Goal: Task Accomplishment & Management: Use online tool/utility

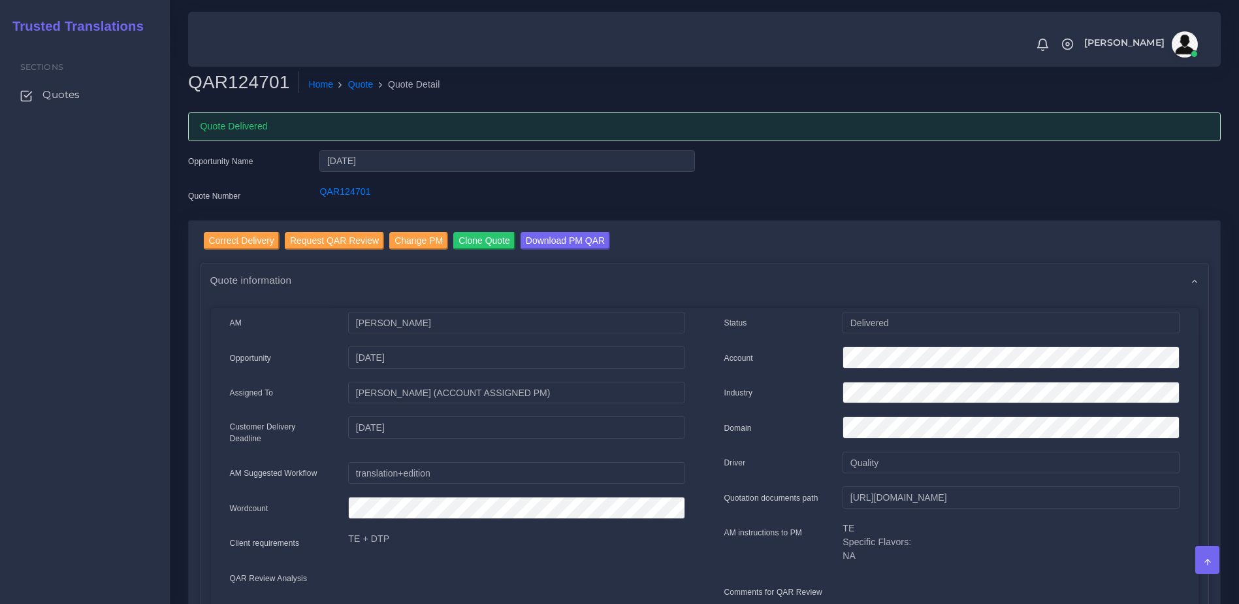
click at [57, 212] on div "Sections Quotes" at bounding box center [85, 322] width 170 height 563
click at [54, 97] on span "Quotes" at bounding box center [64, 95] width 37 height 14
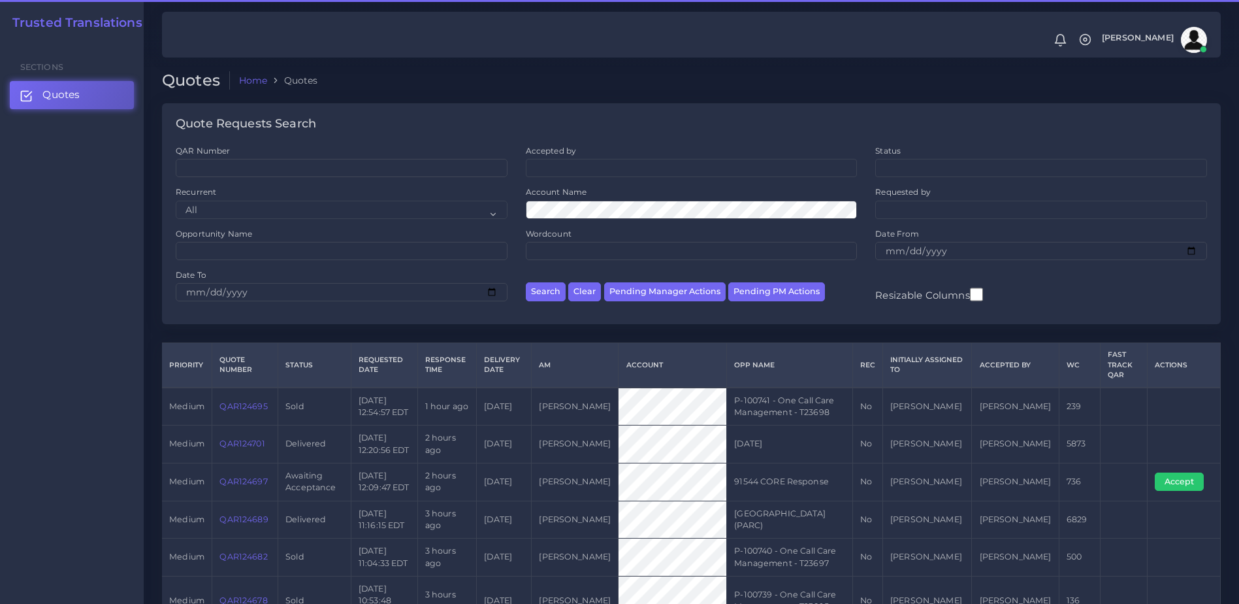
click at [231, 478] on link "QAR124697" at bounding box center [244, 481] width 48 height 10
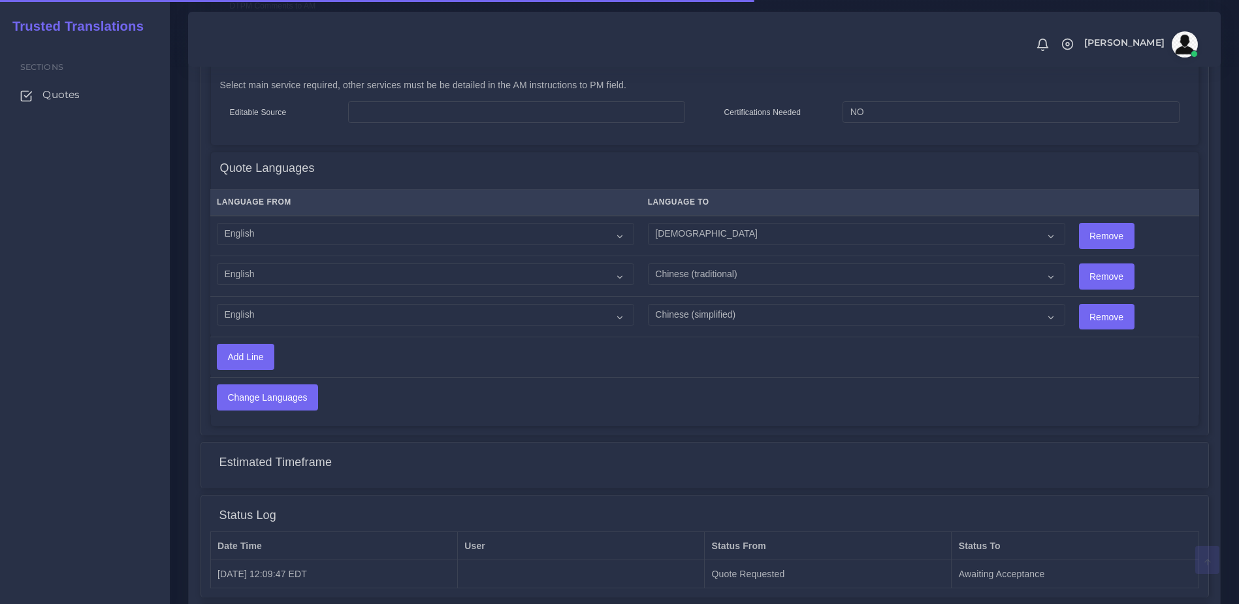
scroll to position [727, 0]
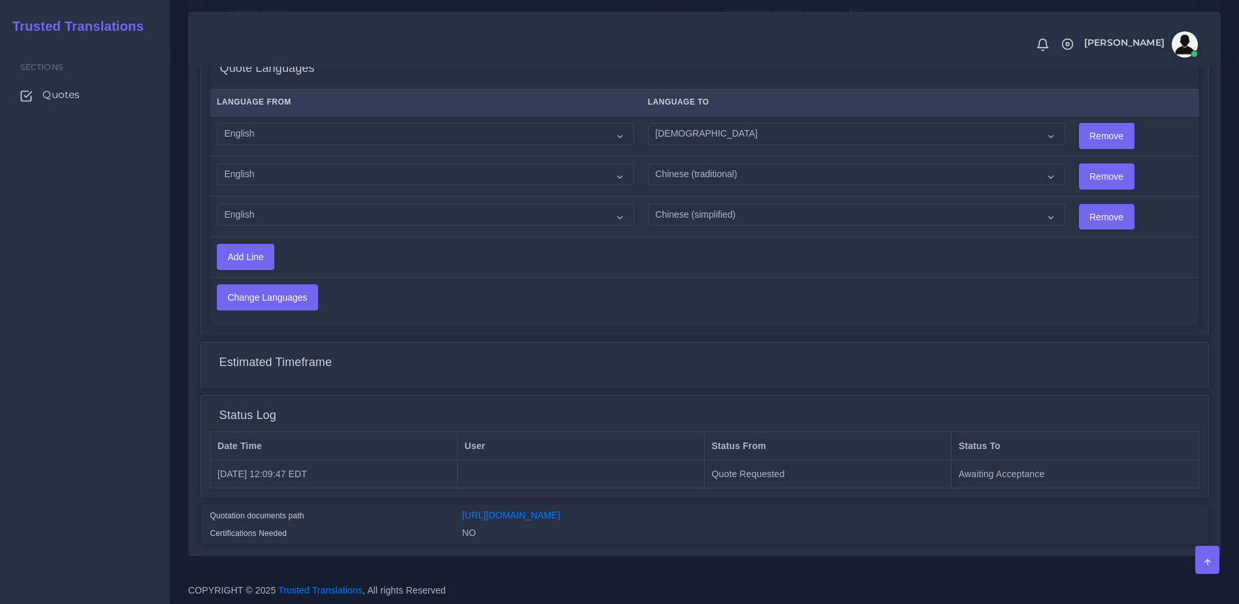
click at [559, 504] on div "Quotation documents path [URL][DOMAIN_NAME] Certifications Needed NO" at bounding box center [704, 523] width 1007 height 39
click at [560, 510] on link "[URL][DOMAIN_NAME]" at bounding box center [512, 515] width 98 height 10
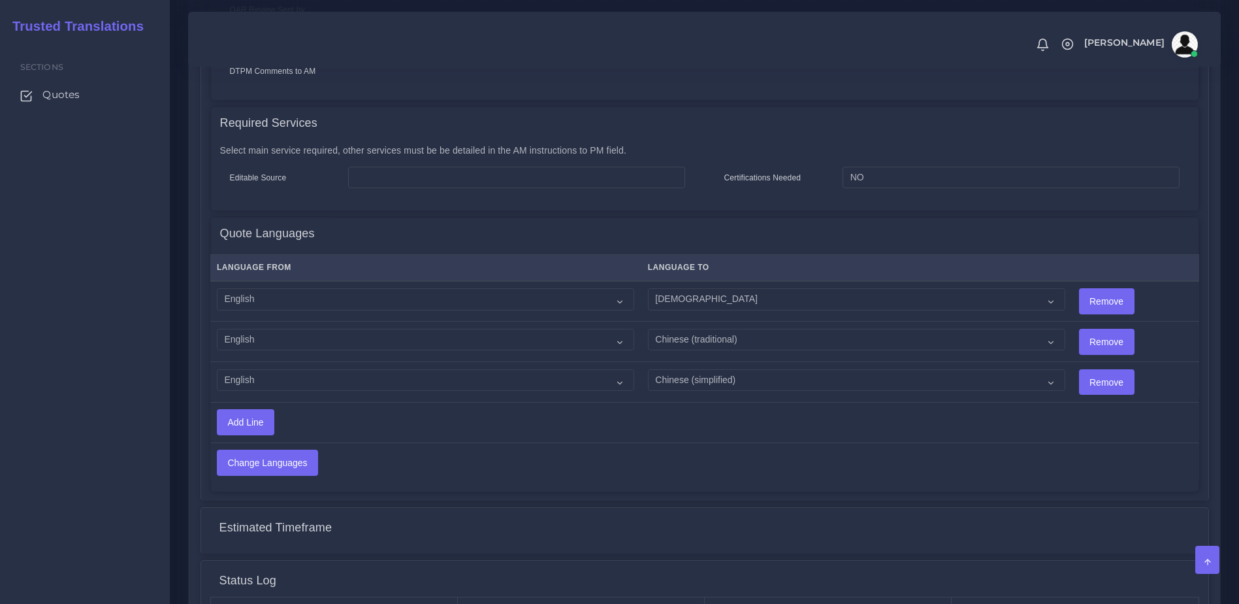
scroll to position [557, 0]
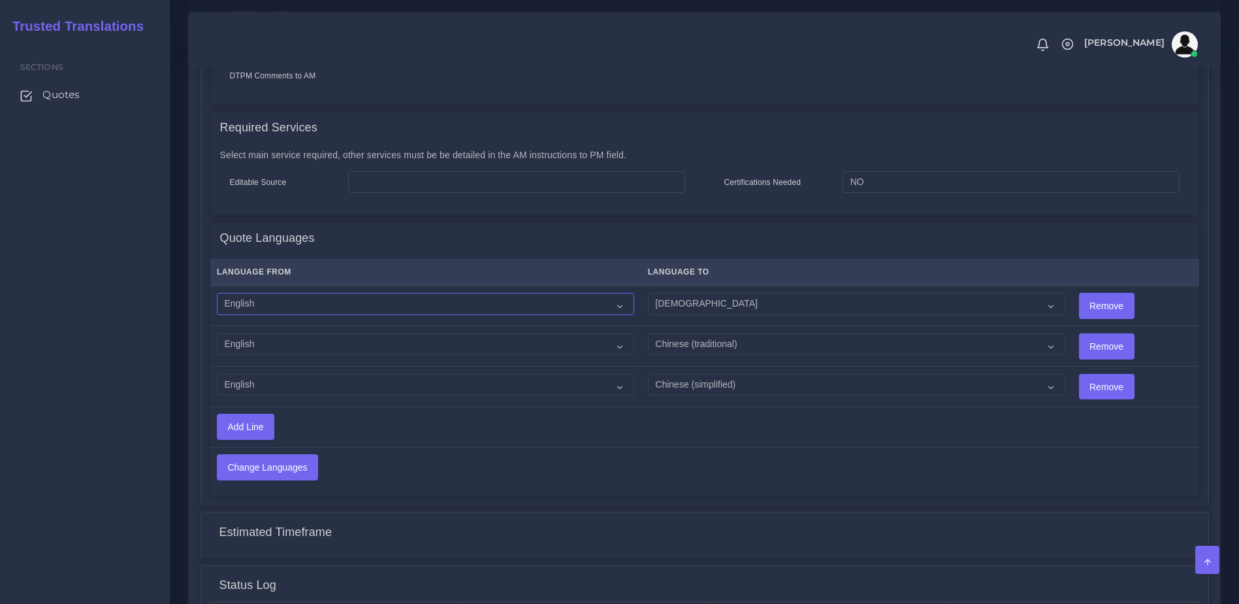
click at [283, 293] on select "Acoli Afar Afrikaans Akan Akateko [DEMOGRAPHIC_DATA] American Sign Language (AS…" at bounding box center [425, 304] width 417 height 22
select select "14001"
click at [217, 293] on select "Acoli Afar Afrikaans Akan Akateko [DEMOGRAPHIC_DATA] American Sign Language (AS…" at bounding box center [425, 304] width 417 height 22
drag, startPoint x: 295, startPoint y: 326, endPoint x: 344, endPoint y: 331, distance: 49.3
click at [295, 333] on select "Acoli Afar Afrikaans Akan Akateko [DEMOGRAPHIC_DATA] American Sign Language (AS…" at bounding box center [425, 344] width 417 height 22
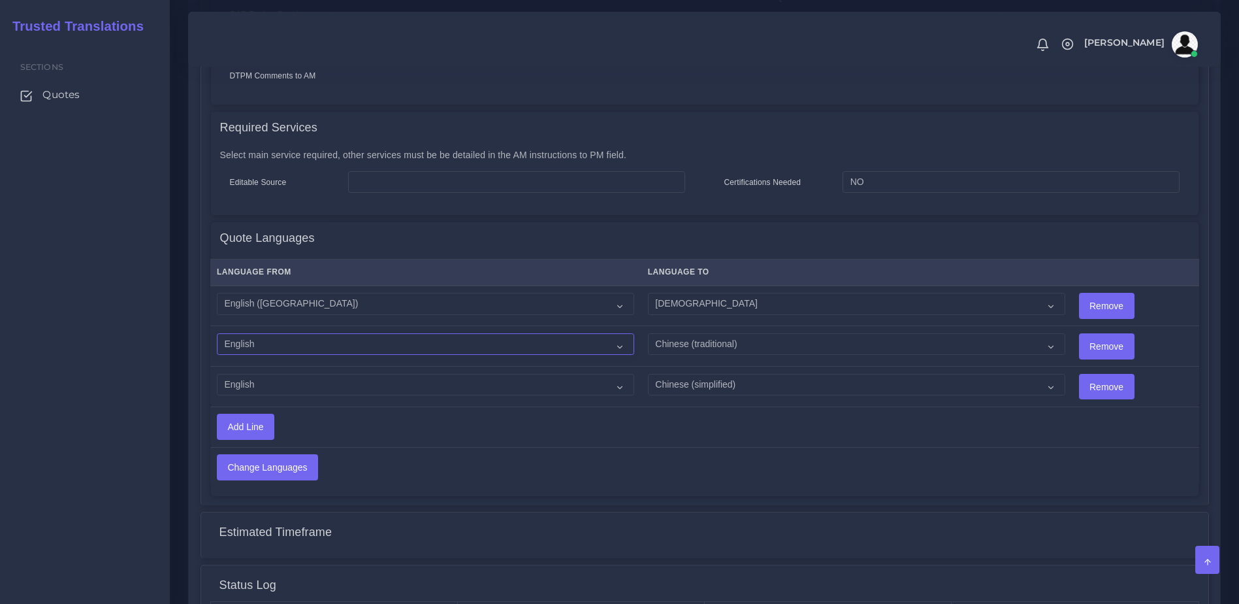
select select "14001"
click at [217, 333] on select "Acoli Afar Afrikaans Akan Akateko Albanian American Sign Language (ASL) Amharic…" at bounding box center [425, 344] width 417 height 22
drag, startPoint x: 309, startPoint y: 367, endPoint x: 342, endPoint y: 367, distance: 33.3
click at [309, 374] on select "Acoli Afar Afrikaans Akan Akateko Albanian American Sign Language (ASL) Amharic…" at bounding box center [425, 385] width 417 height 22
select select "14001"
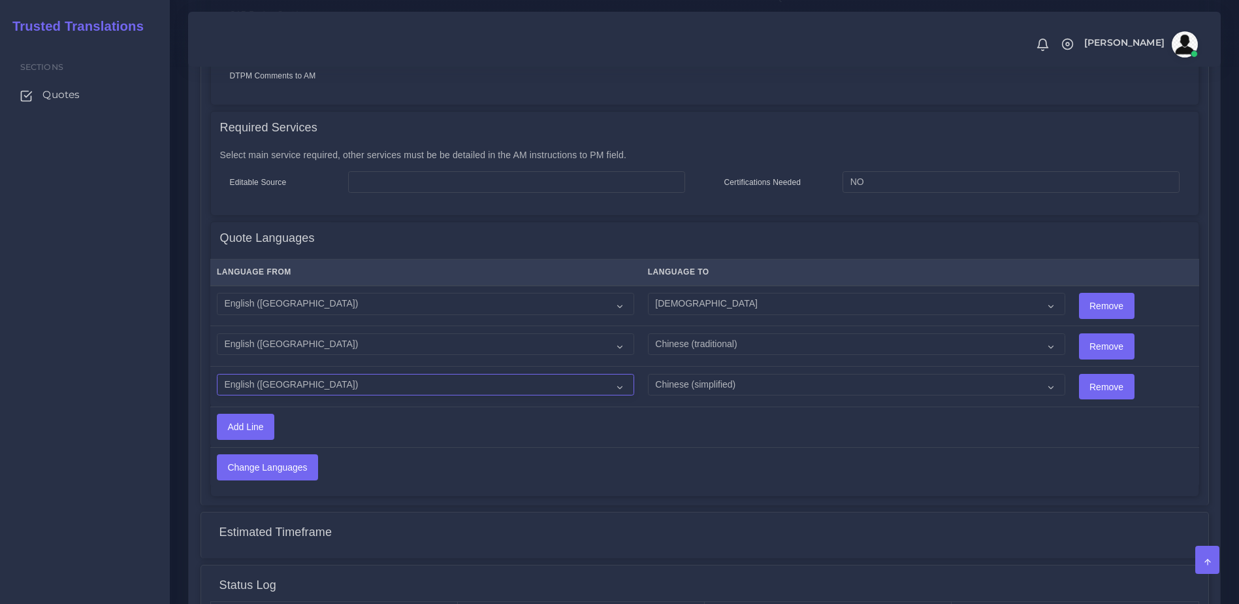
click at [217, 374] on select "Acoli Afar Afrikaans Akan Akateko Albanian American Sign Language (ASL) Amharic…" at bounding box center [425, 385] width 417 height 22
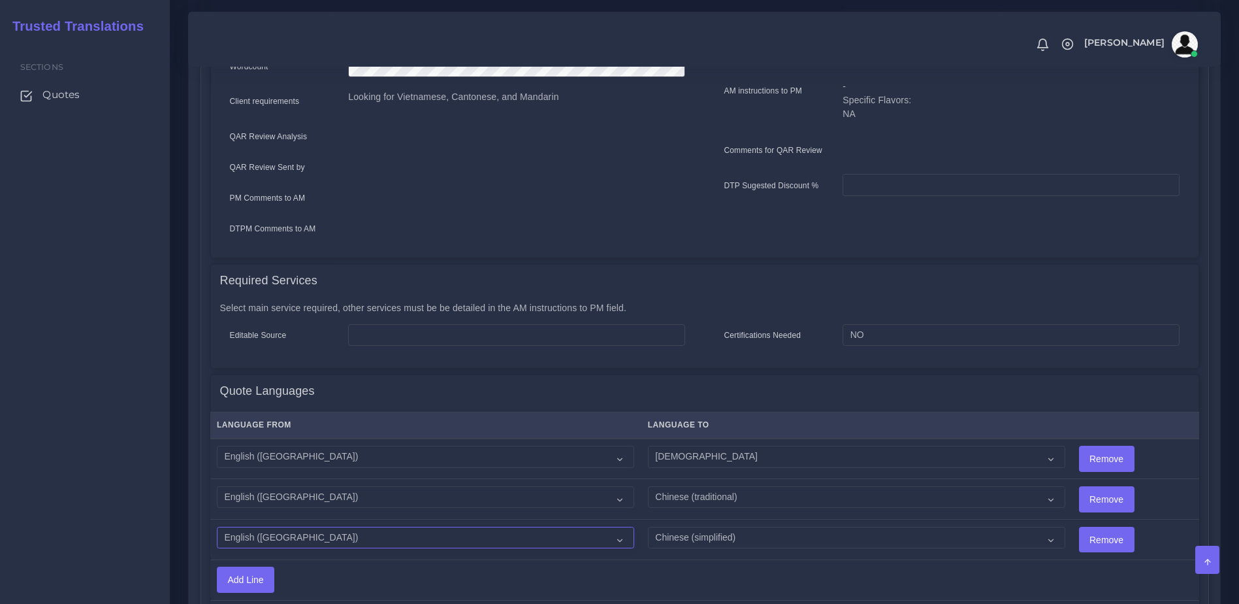
scroll to position [409, 0]
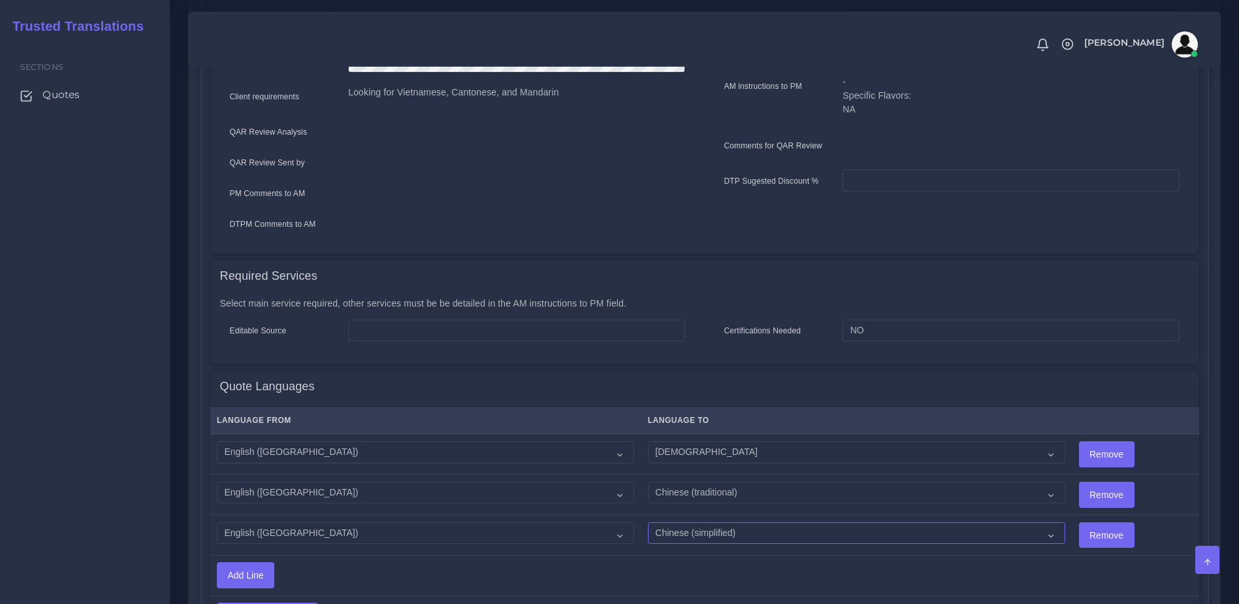
click at [695, 522] on select "Acoli Afar Afrikaans Akan Akateko Albanian American Sign Language (ASL) Amharic…" at bounding box center [856, 533] width 417 height 22
click at [1103, 407] on th at bounding box center [1135, 420] width 127 height 27
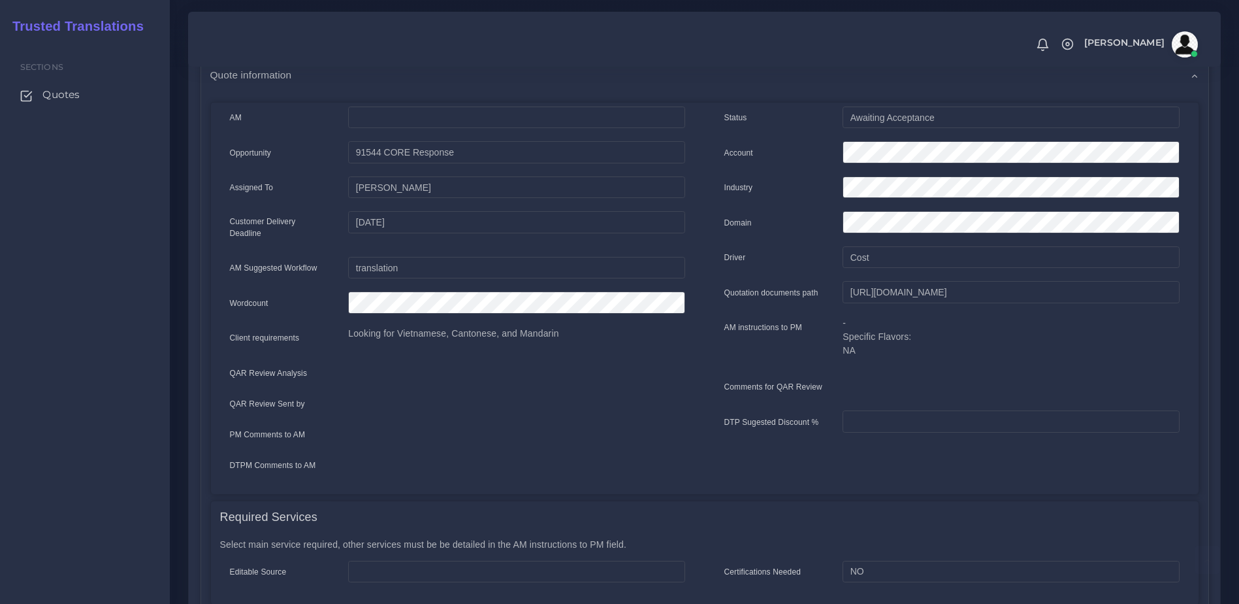
scroll to position [38, 0]
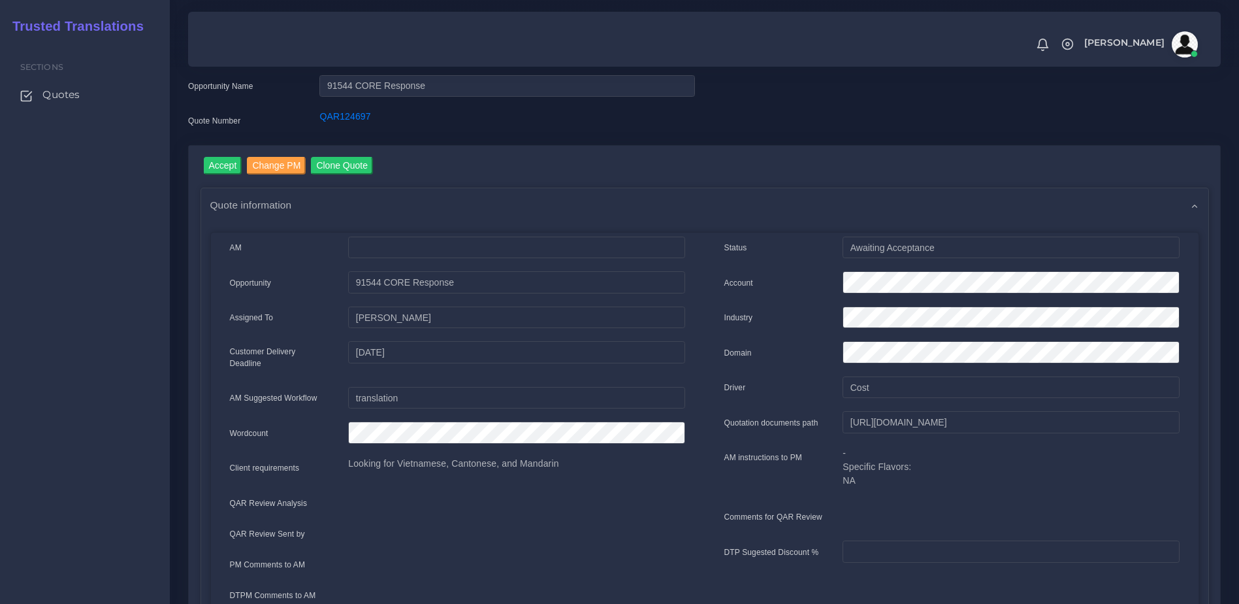
click at [231, 272] on div "Opportunity" at bounding box center [279, 284] width 119 height 26
drag, startPoint x: 385, startPoint y: 134, endPoint x: 273, endPoint y: 123, distance: 112.3
click at [273, 123] on div "Quote Number QAR124697" at bounding box center [441, 123] width 527 height 26
copy div "QAR124697"
